Goal: Task Accomplishment & Management: Use online tool/utility

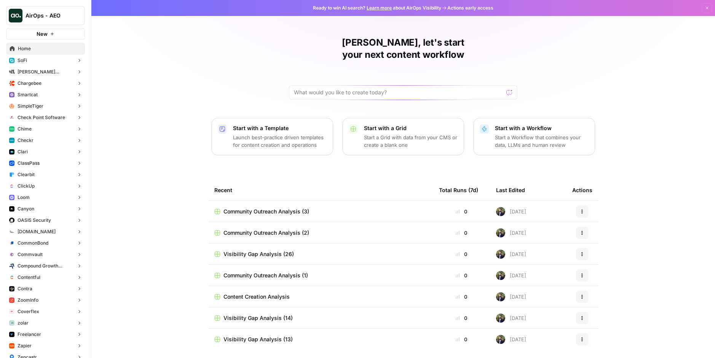
click at [54, 142] on button "Checkr" at bounding box center [45, 140] width 79 height 11
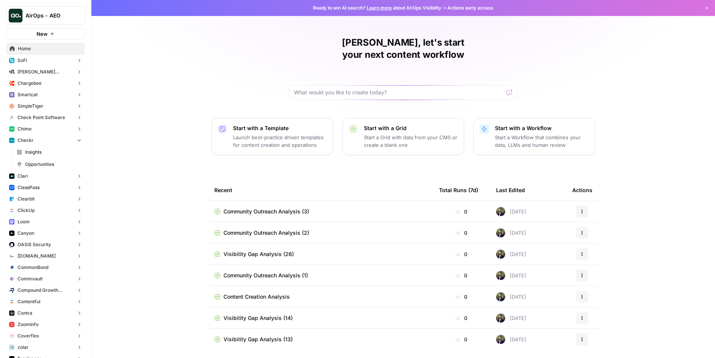
click at [55, 162] on span "Opportunities" at bounding box center [53, 164] width 56 height 7
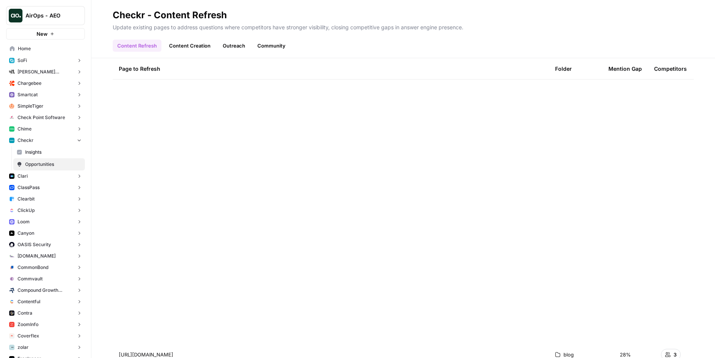
scroll to position [1370, 0]
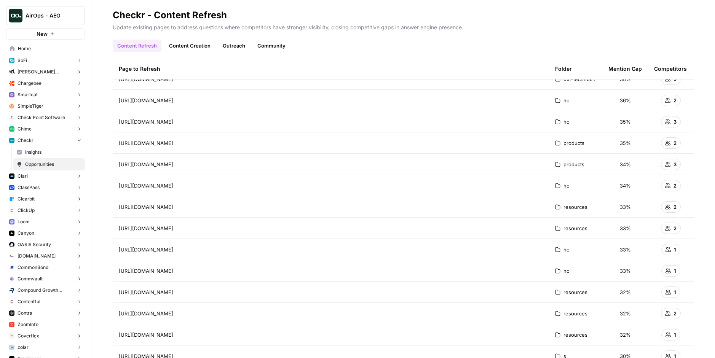
click at [51, 137] on button "Checkr" at bounding box center [45, 140] width 79 height 11
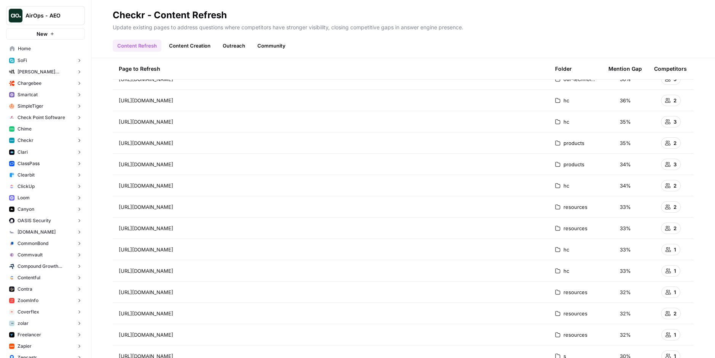
click at [53, 128] on button "Chime" at bounding box center [45, 128] width 79 height 11
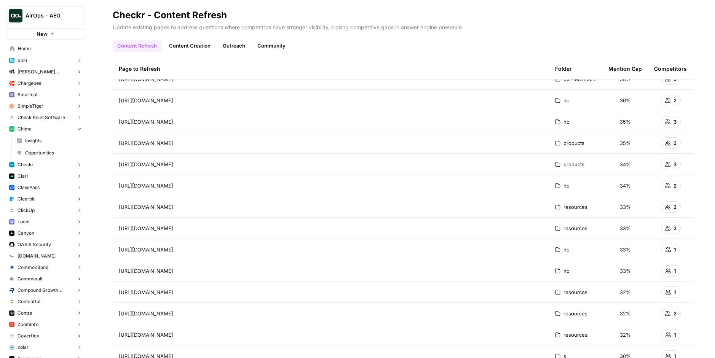
click at [53, 151] on span "Opportunities" at bounding box center [53, 153] width 56 height 7
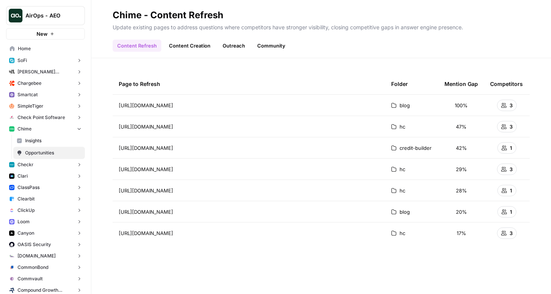
click at [315, 37] on div "Content Refresh Content Creation Outreach Community" at bounding box center [321, 43] width 417 height 18
drag, startPoint x: 489, startPoint y: 43, endPoint x: 501, endPoint y: 43, distance: 12.2
click at [501, 43] on div "Content Refresh Content Creation Outreach Community" at bounding box center [321, 43] width 417 height 18
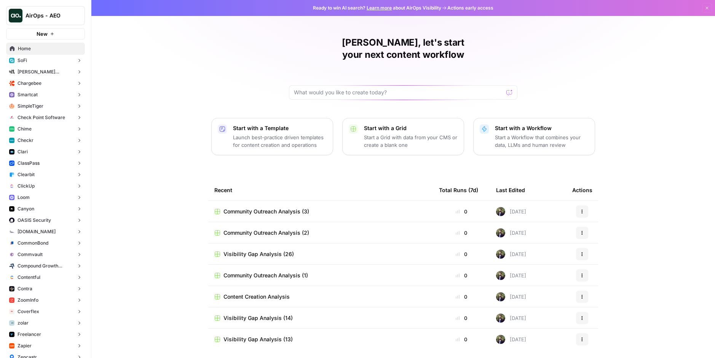
click at [49, 128] on button "Chime" at bounding box center [45, 128] width 79 height 11
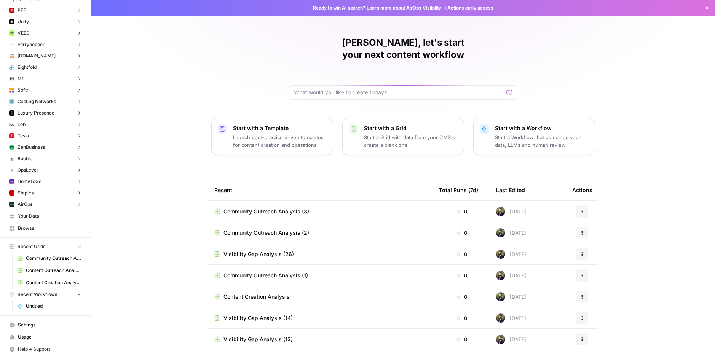
scroll to position [2770, 0]
click at [42, 228] on span "Browse" at bounding box center [50, 228] width 64 height 7
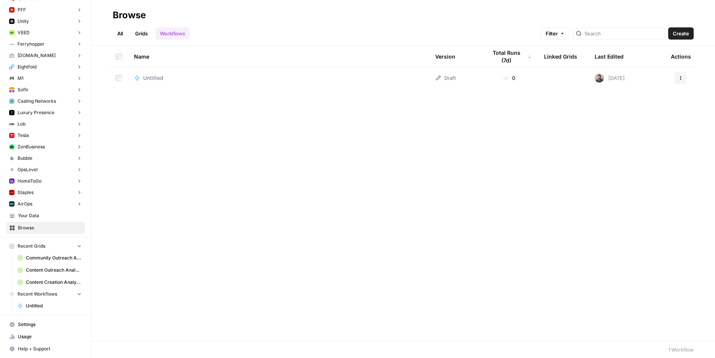
click at [138, 34] on link "Grids" at bounding box center [142, 33] width 22 height 12
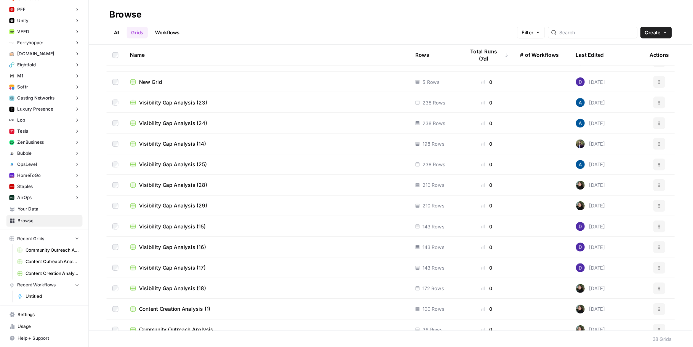
scroll to position [537, 0]
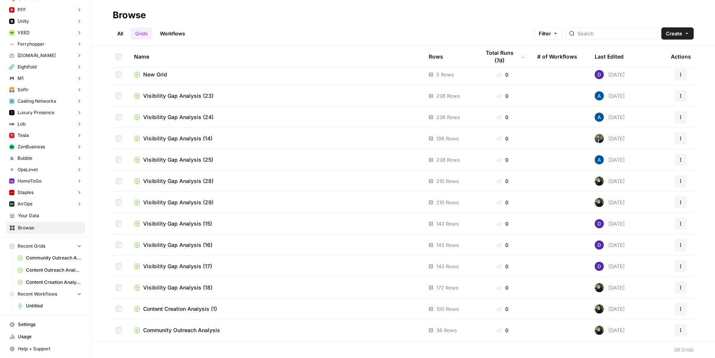
click at [177, 25] on div "All Grids Workflows Filter Create" at bounding box center [403, 30] width 581 height 18
click at [177, 29] on link "Workflows" at bounding box center [172, 33] width 34 height 12
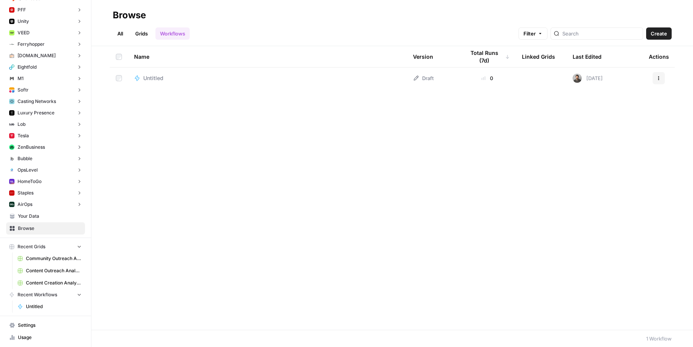
click at [141, 34] on link "Grids" at bounding box center [142, 33] width 22 height 12
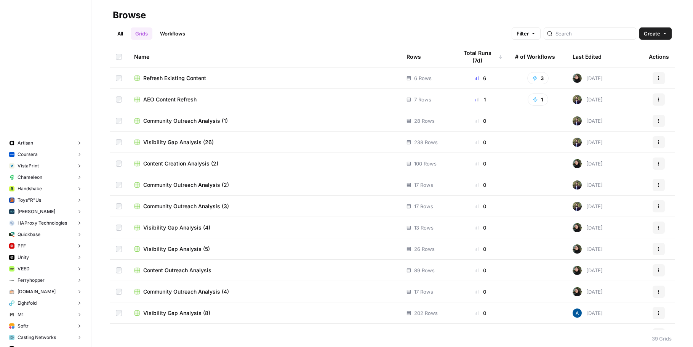
scroll to position [2308, 0]
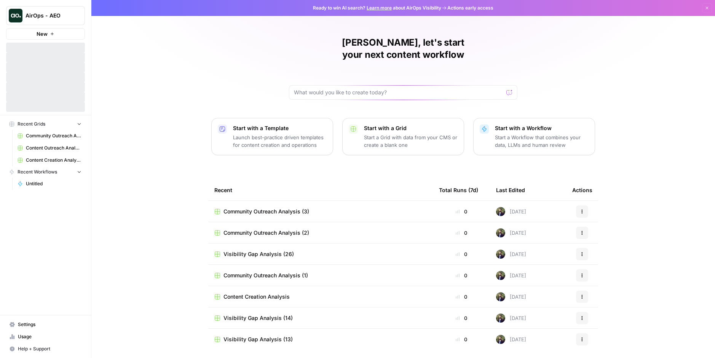
click at [57, 13] on span "AirOps - AEO" at bounding box center [49, 16] width 46 height 8
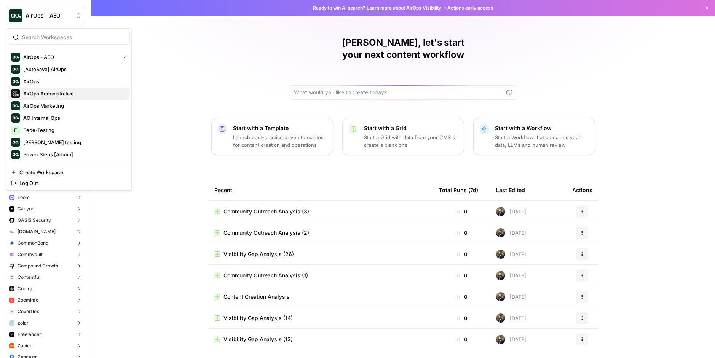
click at [67, 91] on span "AirOps Administrative" at bounding box center [73, 94] width 101 height 8
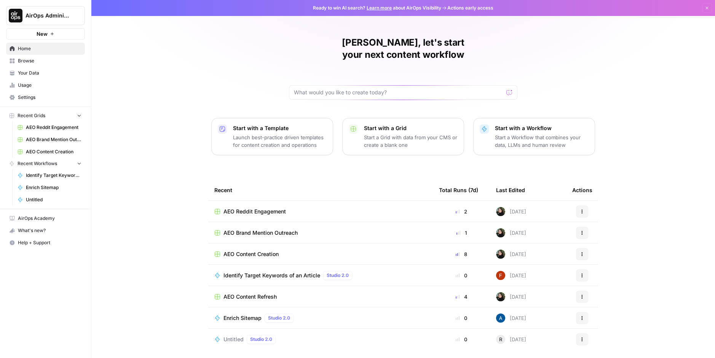
click at [258, 251] on span "AEO Content Creation" at bounding box center [251, 255] width 55 height 8
click at [256, 293] on span "AEO Content Refresh" at bounding box center [250, 297] width 53 height 8
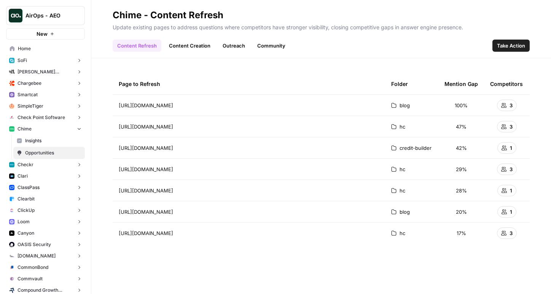
click at [517, 47] on span "Take Action" at bounding box center [511, 46] width 28 height 8
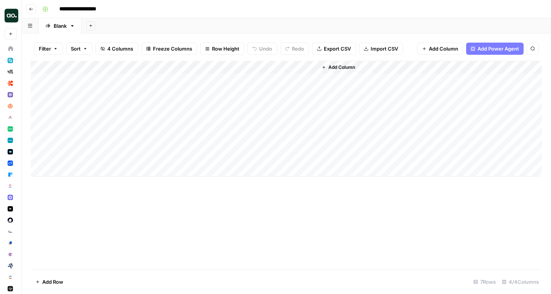
click at [211, 80] on div "Add Column" at bounding box center [286, 119] width 511 height 116
click at [232, 78] on div "Add Column" at bounding box center [286, 119] width 511 height 116
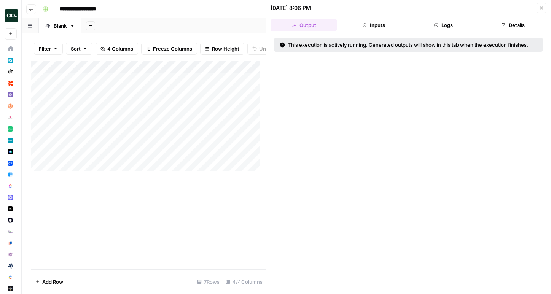
drag, startPoint x: 316, startPoint y: 46, endPoint x: 390, endPoint y: 46, distance: 73.1
click at [390, 46] on div "This execution is actively running. Generated outputs will show in this tab whe…" at bounding box center [406, 45] width 253 height 8
click at [454, 27] on button "Logs" at bounding box center [444, 25] width 67 height 12
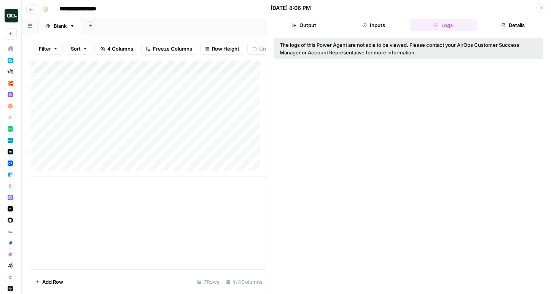
drag, startPoint x: 355, startPoint y: 46, endPoint x: 455, endPoint y: 49, distance: 100.2
click at [455, 49] on div "The logs of this Power Agent are not able to be viewed. Please contact your Air…" at bounding box center [409, 48] width 258 height 15
click at [313, 27] on button "Output" at bounding box center [304, 25] width 67 height 12
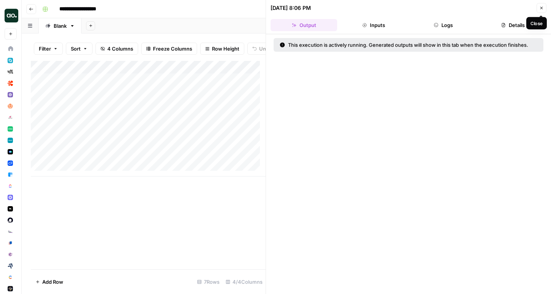
click at [542, 8] on icon "button" at bounding box center [542, 8] width 3 height 3
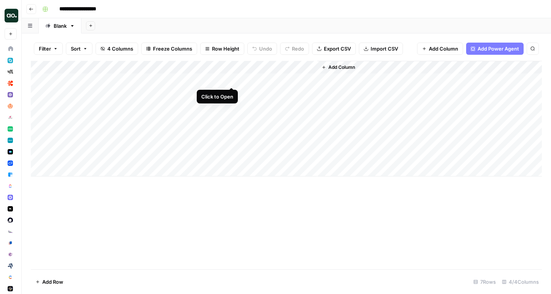
click at [230, 79] on div "Add Column" at bounding box center [286, 119] width 511 height 116
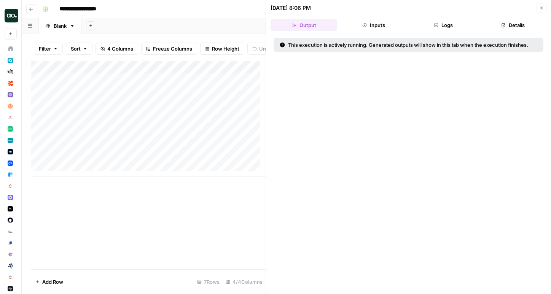
click at [542, 7] on icon "button" at bounding box center [542, 8] width 5 height 5
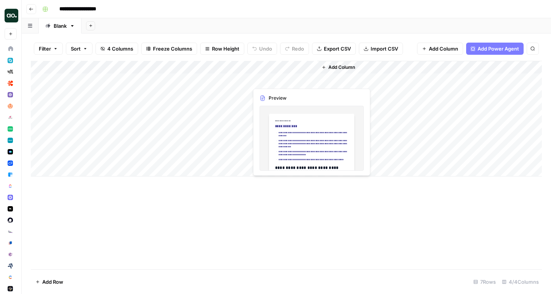
click at [267, 81] on div "Add Column" at bounding box center [286, 119] width 511 height 116
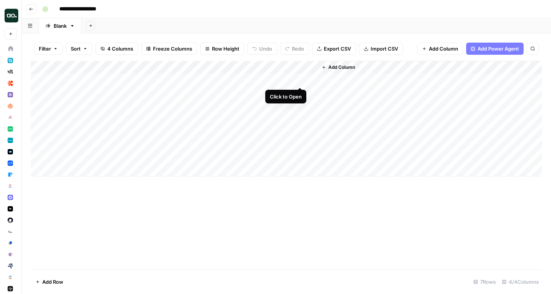
click at [301, 80] on div "Add Column" at bounding box center [286, 119] width 511 height 116
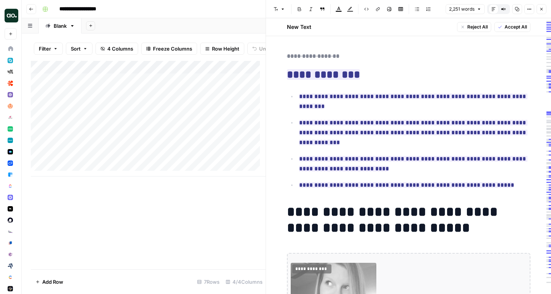
click at [543, 11] on icon "button" at bounding box center [542, 9] width 5 height 5
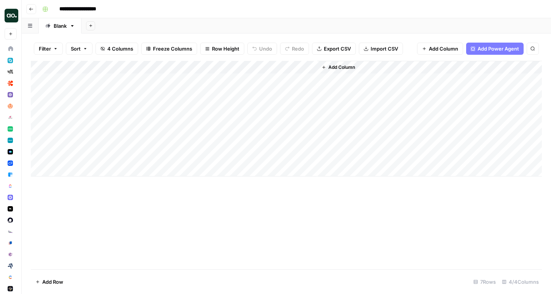
click at [33, 8] on icon "button" at bounding box center [31, 9] width 5 height 5
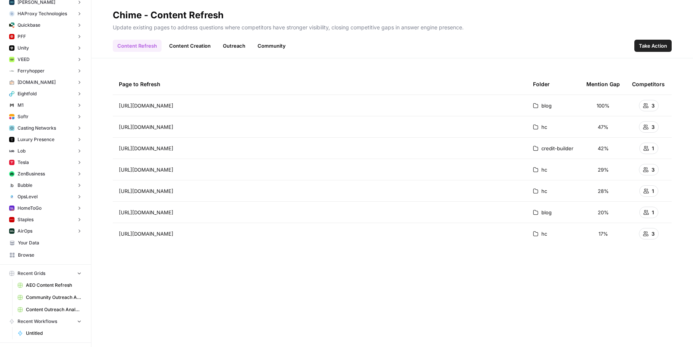
scroll to position [2744, 0]
click at [56, 251] on span "Browse" at bounding box center [50, 254] width 64 height 7
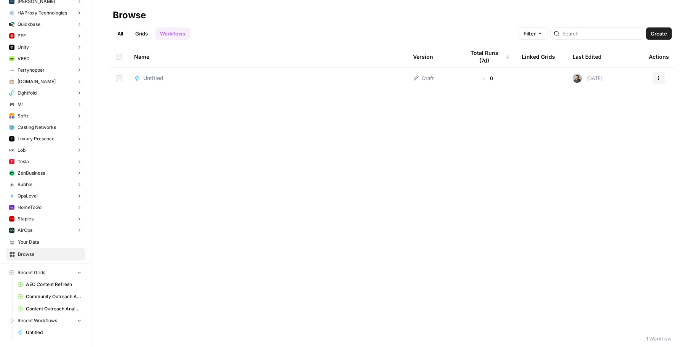
click at [146, 34] on link "Grids" at bounding box center [142, 33] width 22 height 12
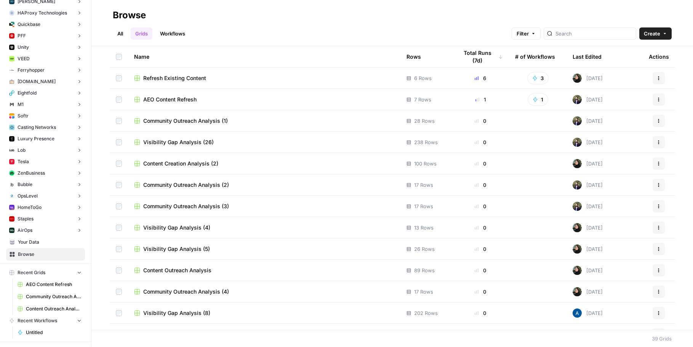
click at [551, 29] on div at bounding box center [589, 33] width 93 height 12
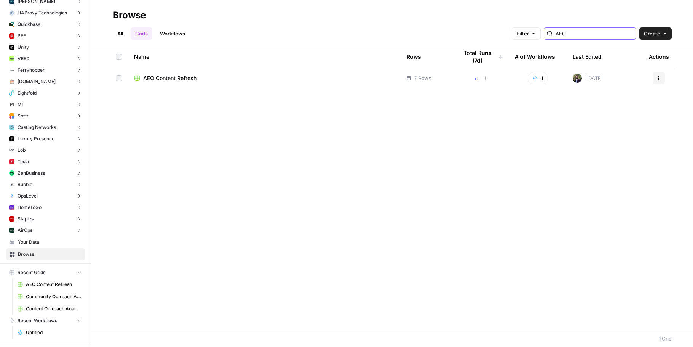
type input "AEO"
click at [158, 77] on span "AEO Content Refresh" at bounding box center [169, 78] width 53 height 8
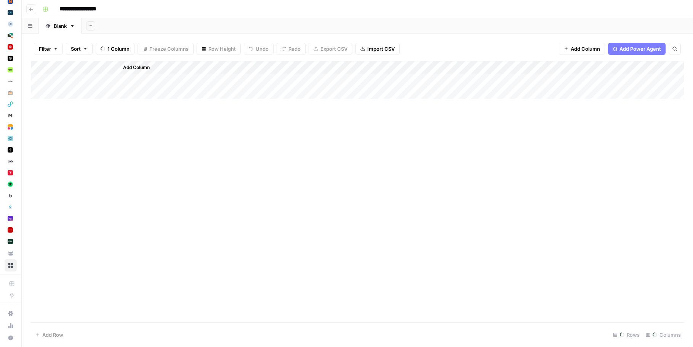
scroll to position [2733, 0]
click at [32, 10] on icon "button" at bounding box center [31, 9] width 5 height 5
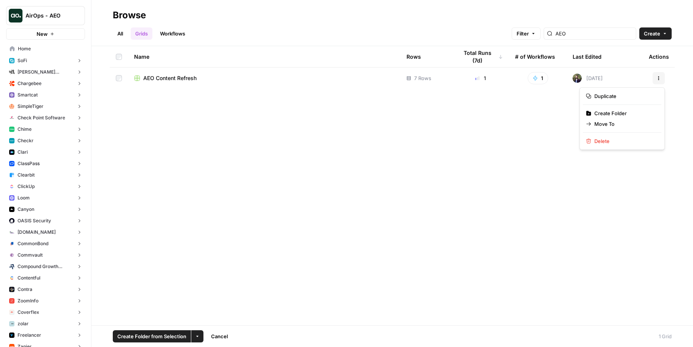
click at [551, 77] on icon "button" at bounding box center [658, 78] width 5 height 5
click at [551, 144] on span "Delete" at bounding box center [624, 141] width 61 height 8
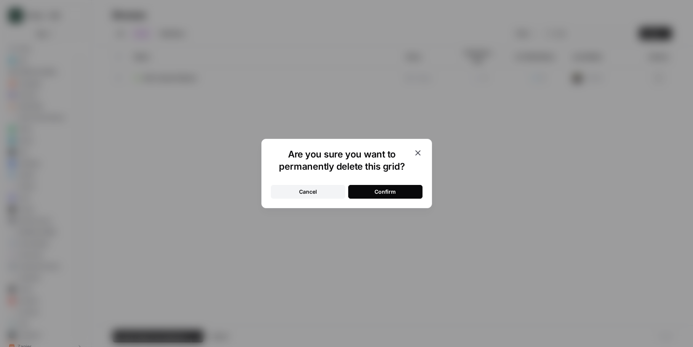
click at [407, 189] on button "Confirm" at bounding box center [385, 192] width 74 height 14
